Goal: Task Accomplishment & Management: Manage account settings

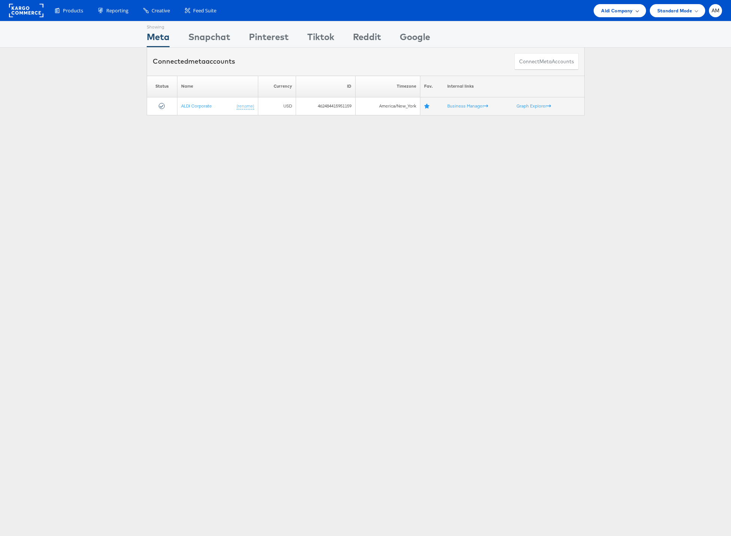
click at [617, 9] on span "Aldi Company" at bounding box center [617, 11] width 31 height 8
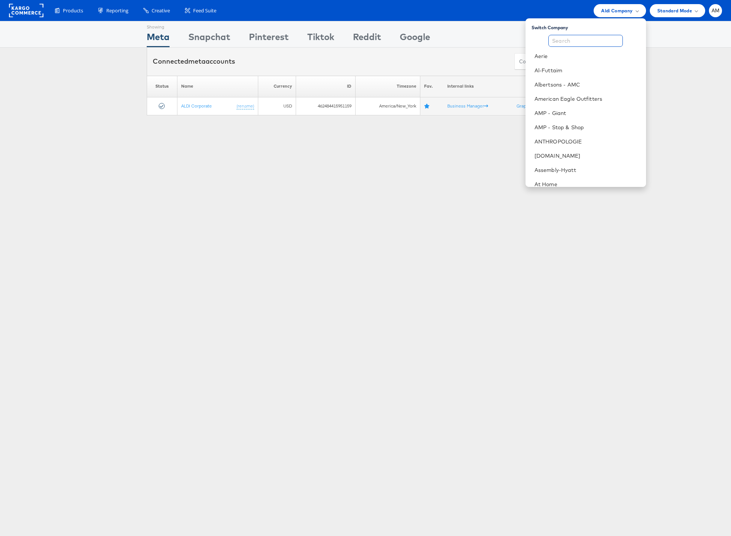
click at [596, 39] on input "text" at bounding box center [586, 41] width 75 height 12
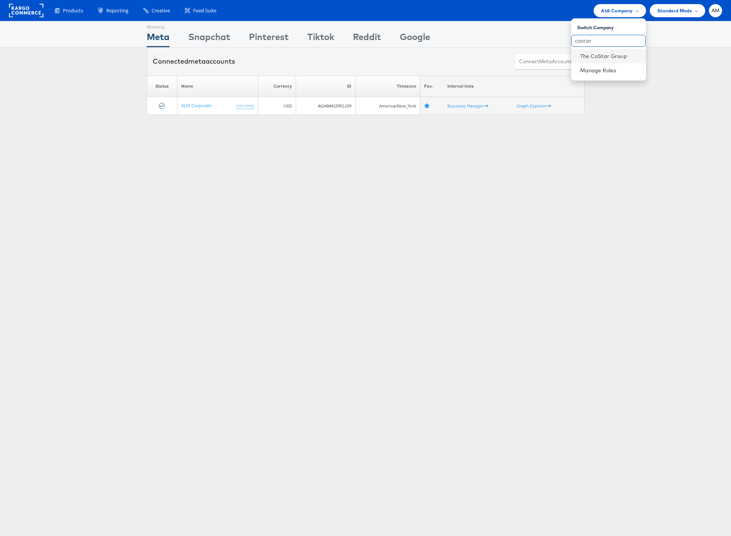
type input "costar"
click at [591, 61] on li "The CoStar Group" at bounding box center [609, 56] width 75 height 14
click at [587, 55] on link "The CoStar Group" at bounding box center [611, 55] width 60 height 7
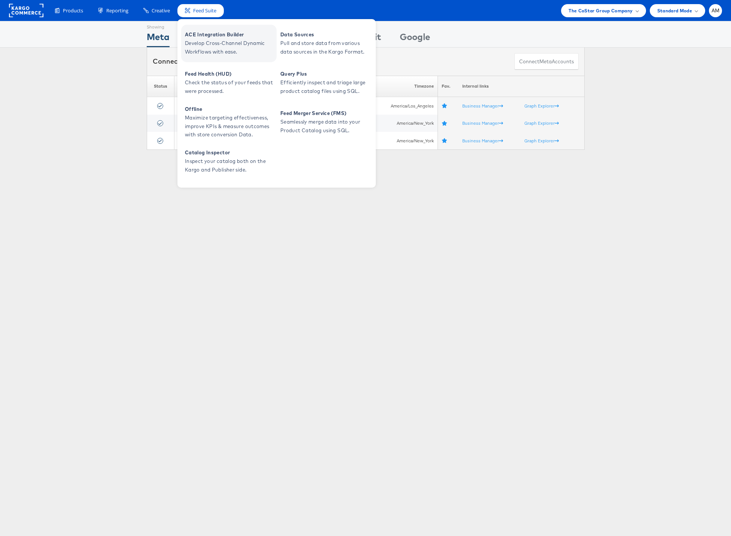
click at [216, 39] on span "Develop Cross-Channel Dynamic Workflows with ease." at bounding box center [230, 47] width 90 height 17
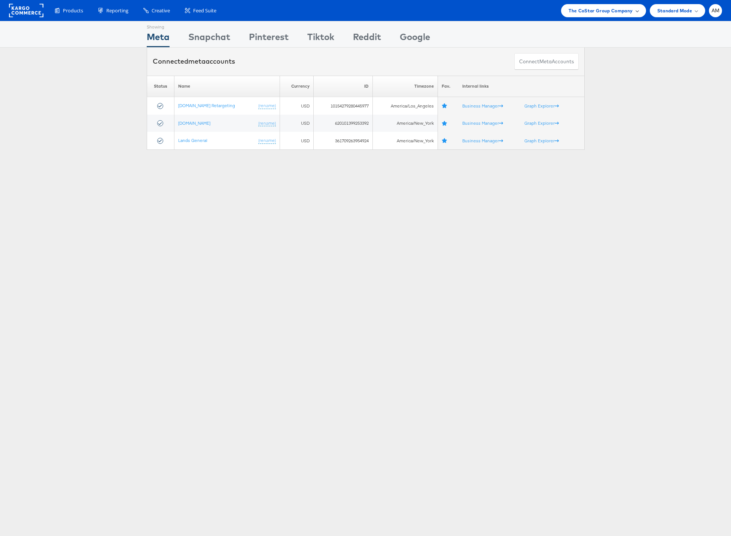
click at [601, 8] on span "The CoStar Group Company" at bounding box center [601, 11] width 64 height 8
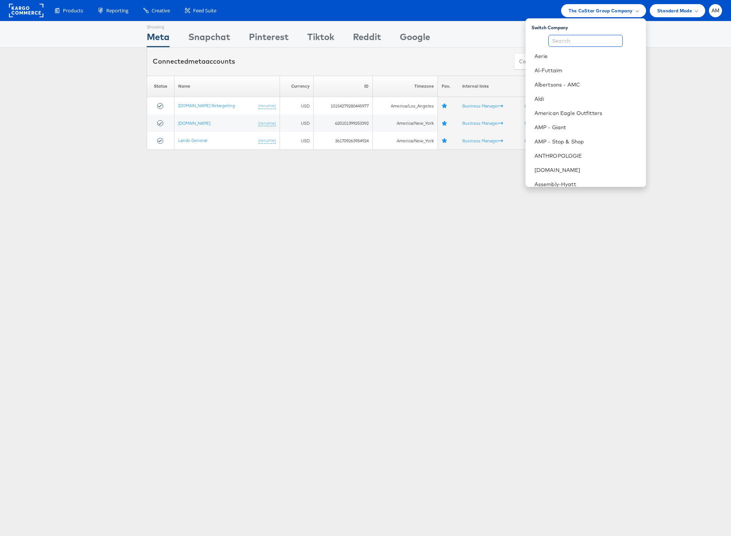
click at [578, 39] on input "text" at bounding box center [586, 41] width 75 height 12
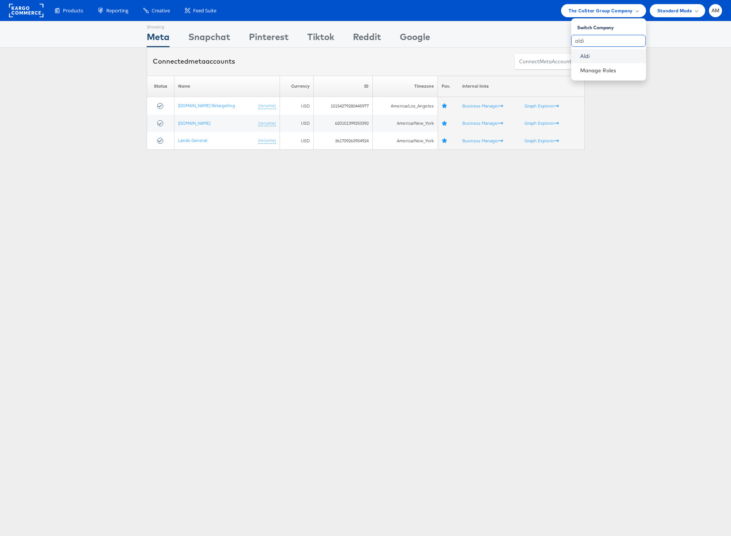
type input "aldi"
click at [585, 60] on link "Aldi" at bounding box center [611, 55] width 60 height 7
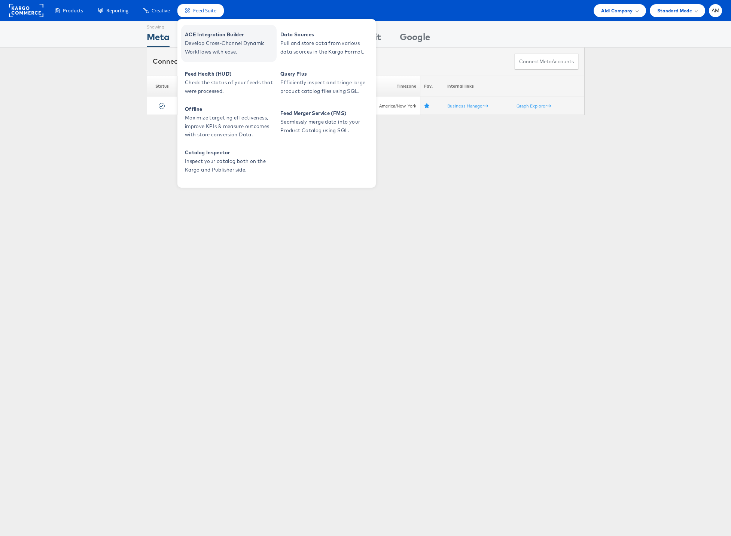
click at [212, 44] on span "Develop Cross-Channel Dynamic Workflows with ease." at bounding box center [230, 47] width 90 height 17
